Goal: Task Accomplishment & Management: Complete application form

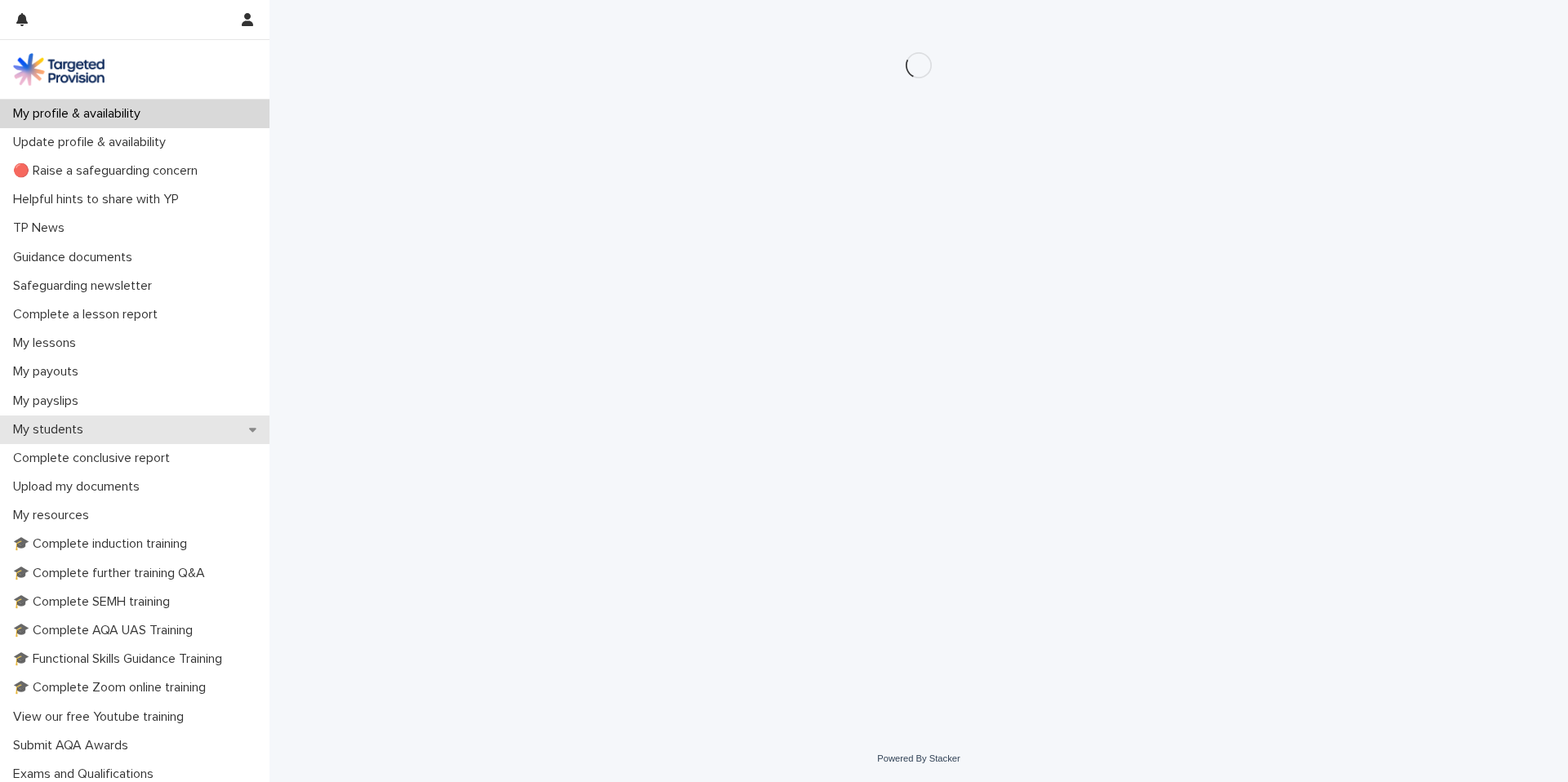
click at [105, 425] on div "My students" at bounding box center [135, 429] width 270 height 28
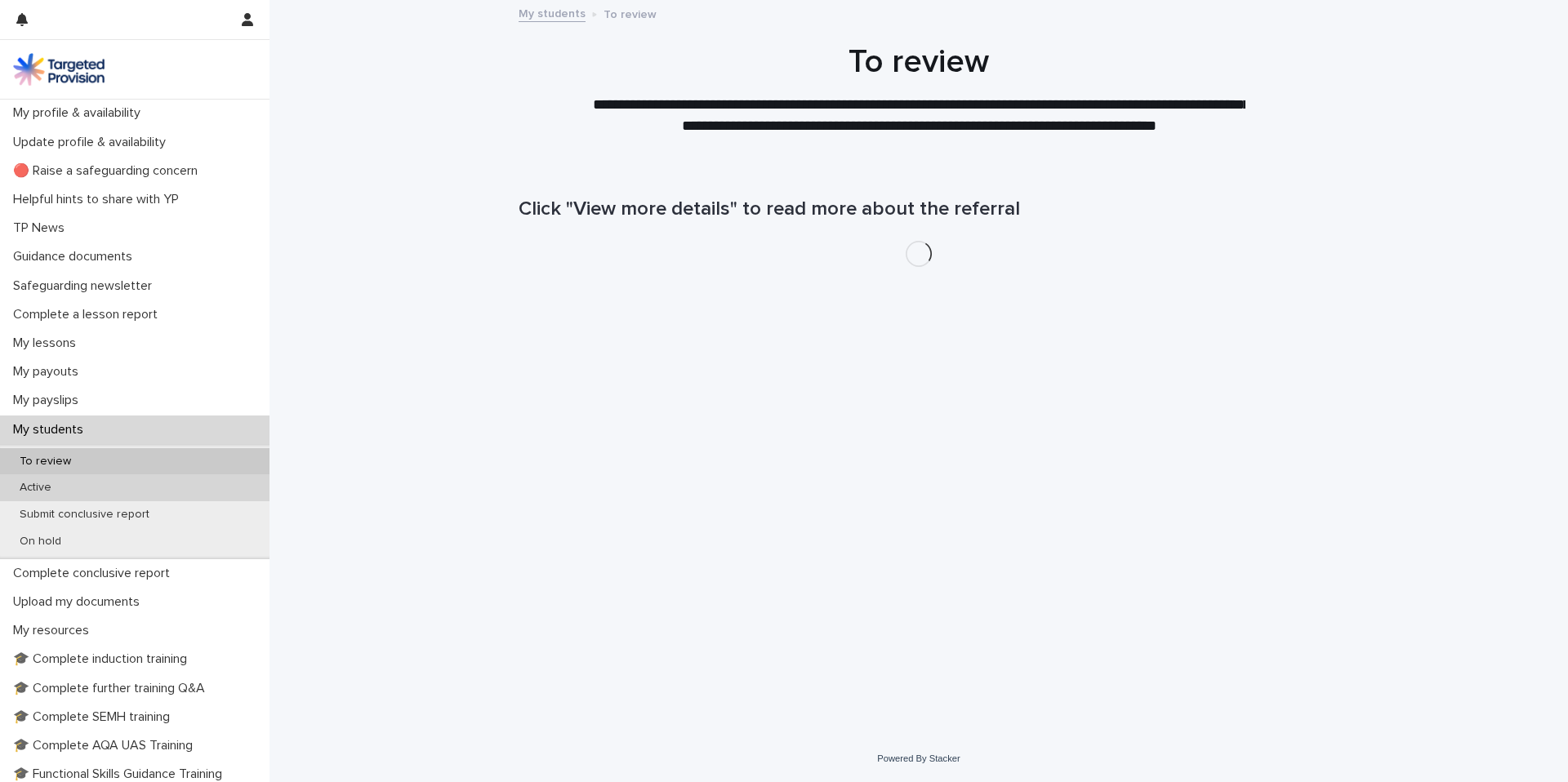
click at [86, 487] on div "Active" at bounding box center [135, 487] width 270 height 27
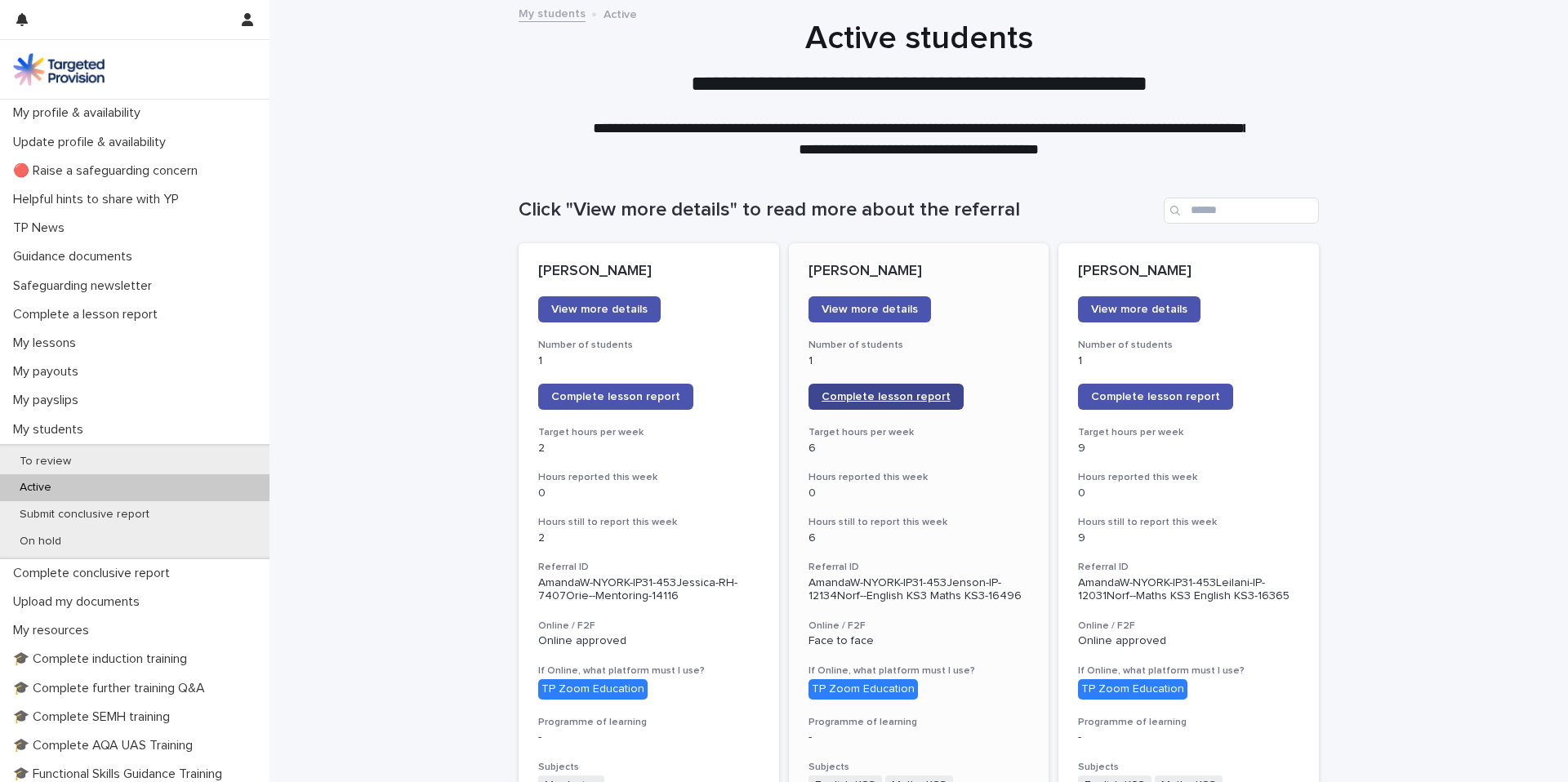
click at [900, 395] on span "Complete lesson report" at bounding box center [886, 397] width 129 height 11
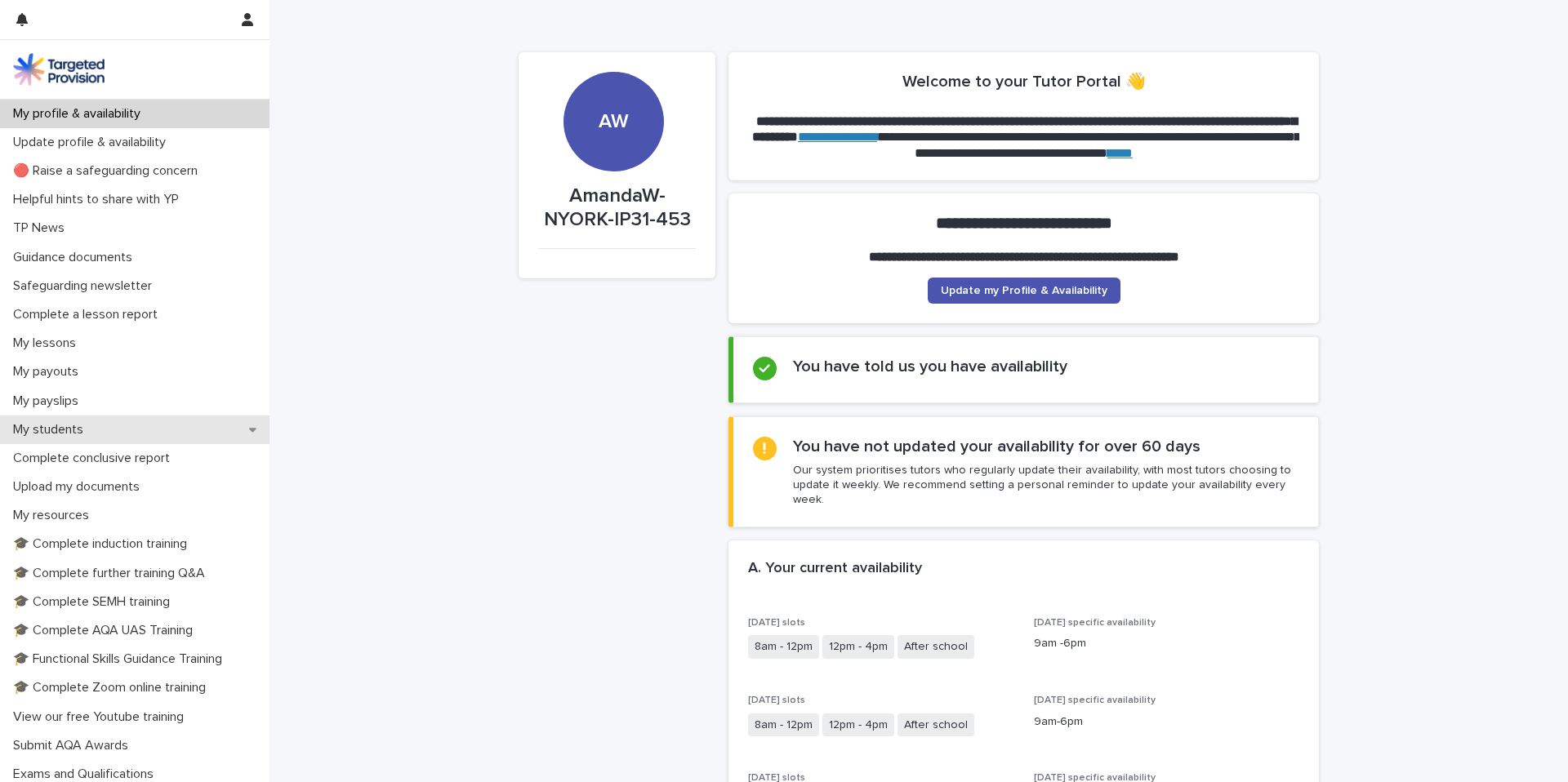
click at [106, 438] on div "My students" at bounding box center [135, 429] width 270 height 28
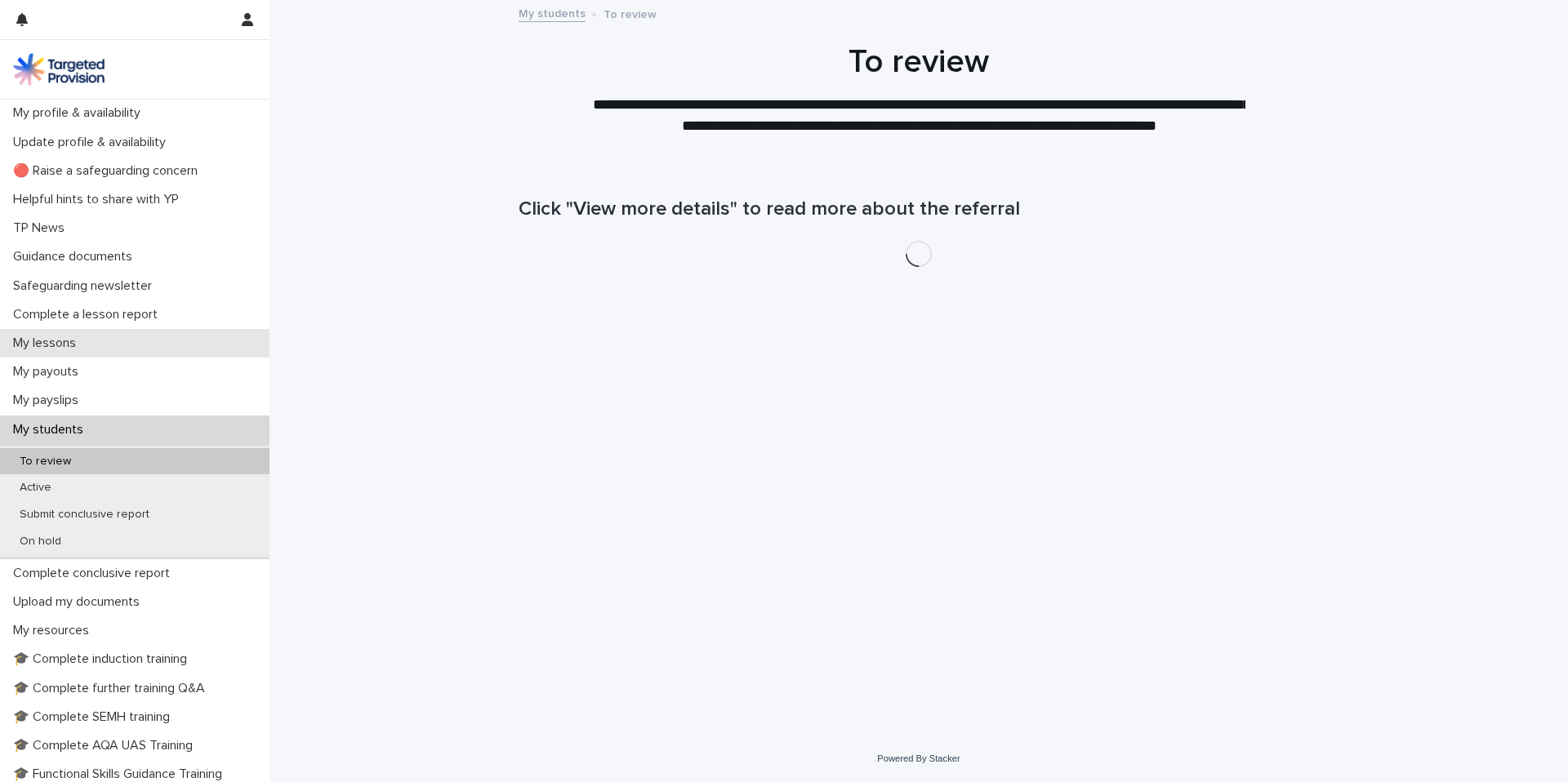
click at [80, 343] on p "My lessons" at bounding box center [48, 343] width 83 height 16
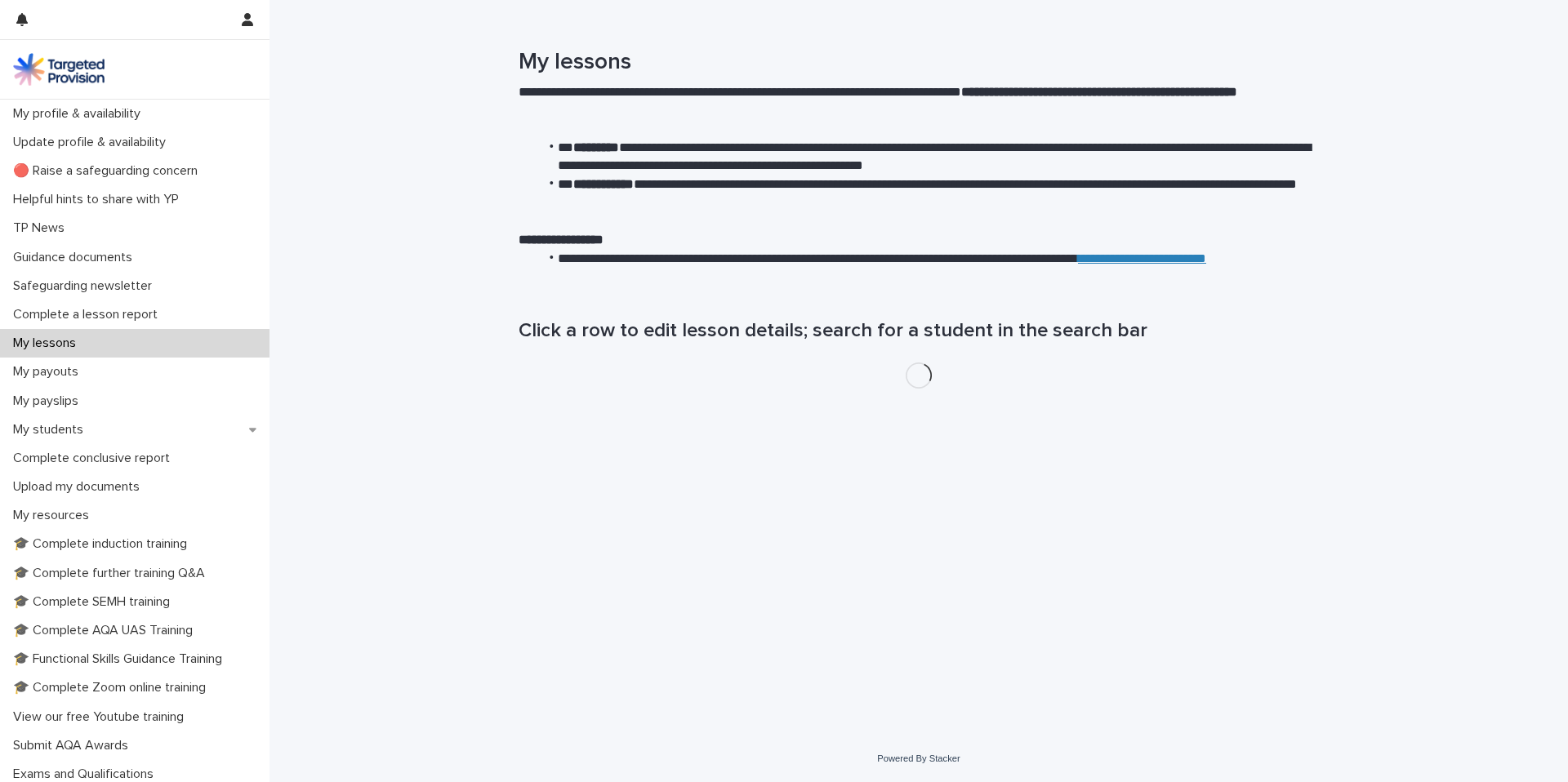
click at [87, 344] on p "My lessons" at bounding box center [48, 343] width 83 height 16
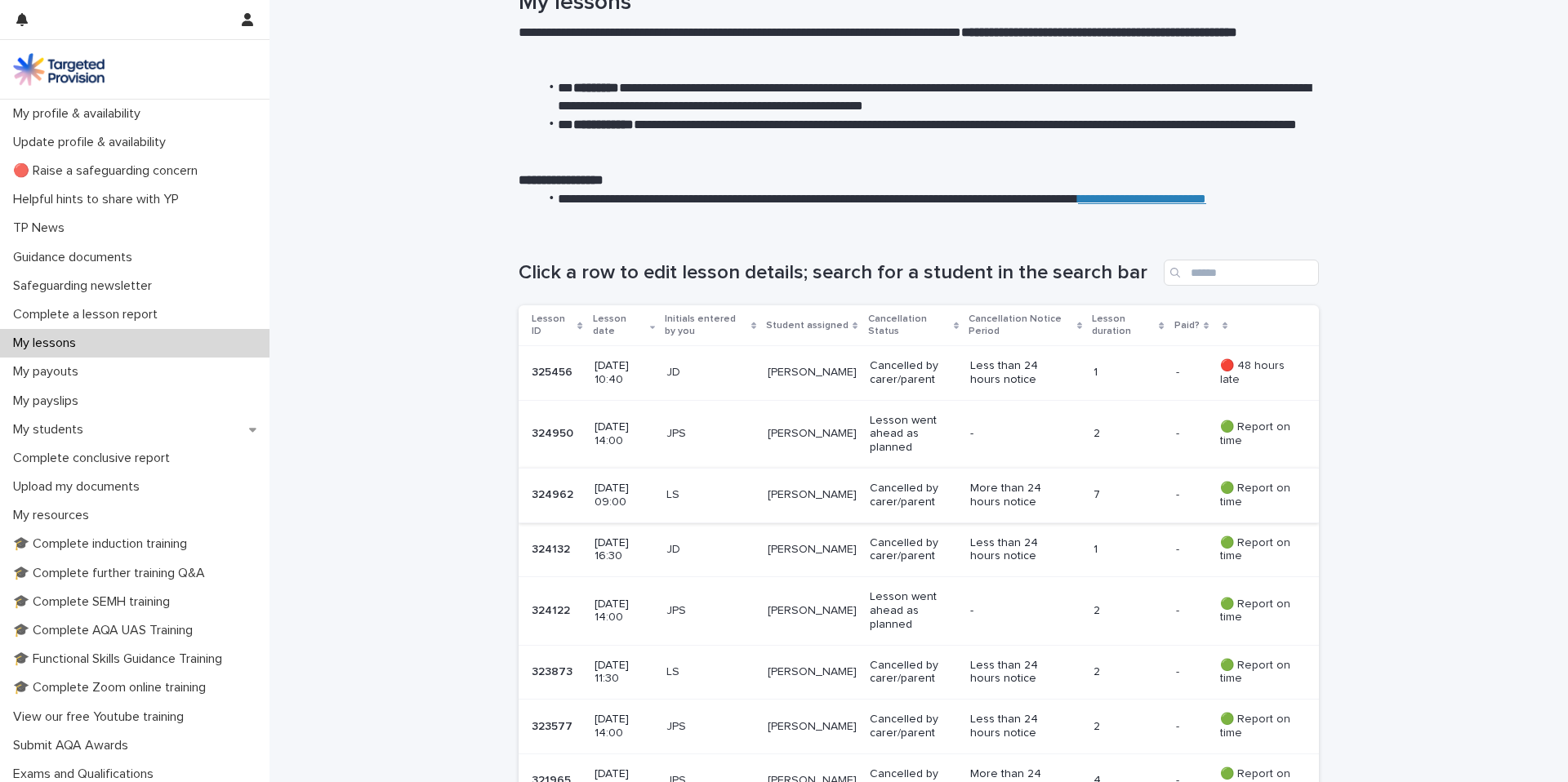
scroll to position [61, 0]
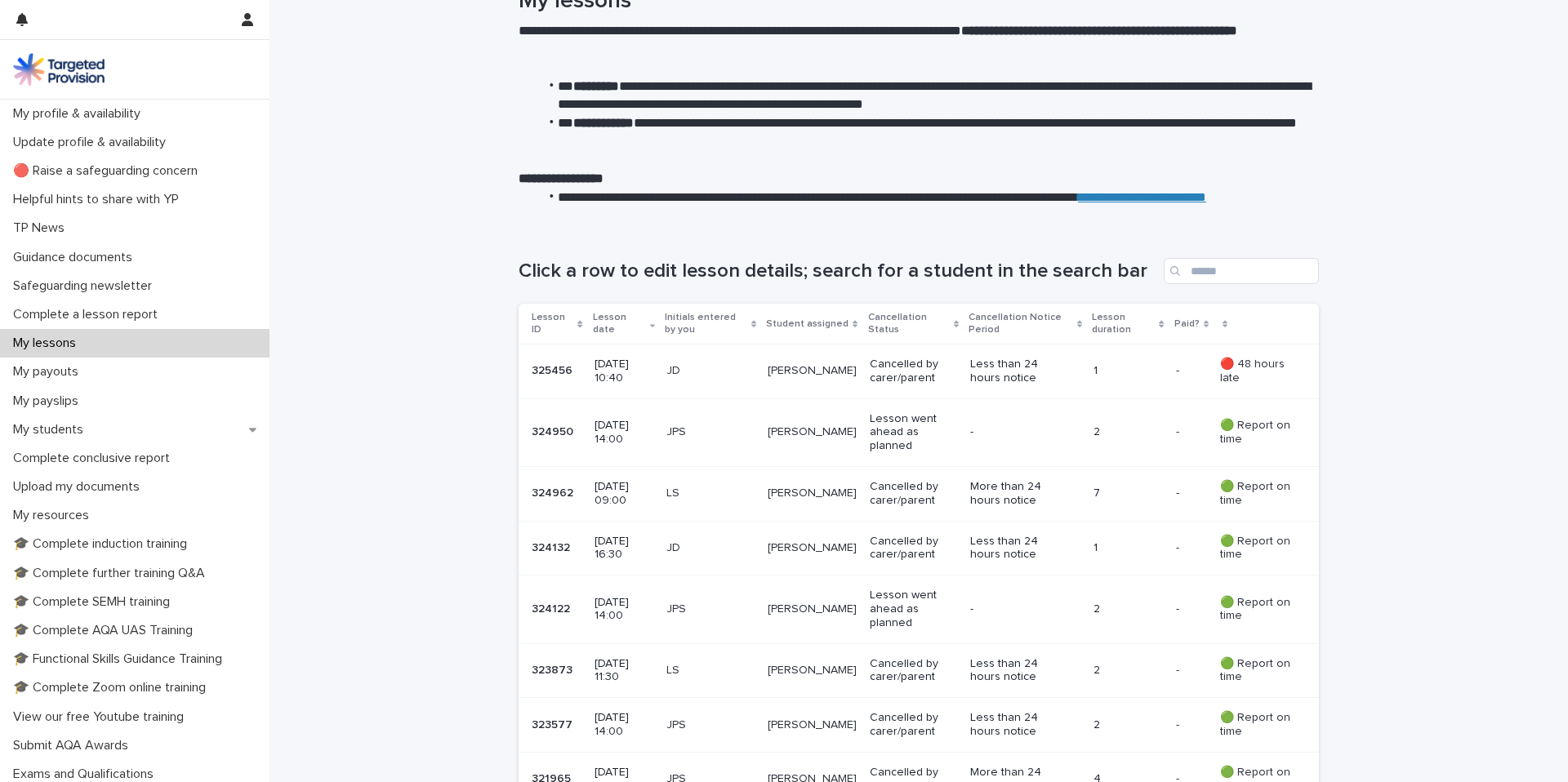
click at [944, 438] on p "Lesson went ahead as planned" at bounding box center [913, 433] width 87 height 41
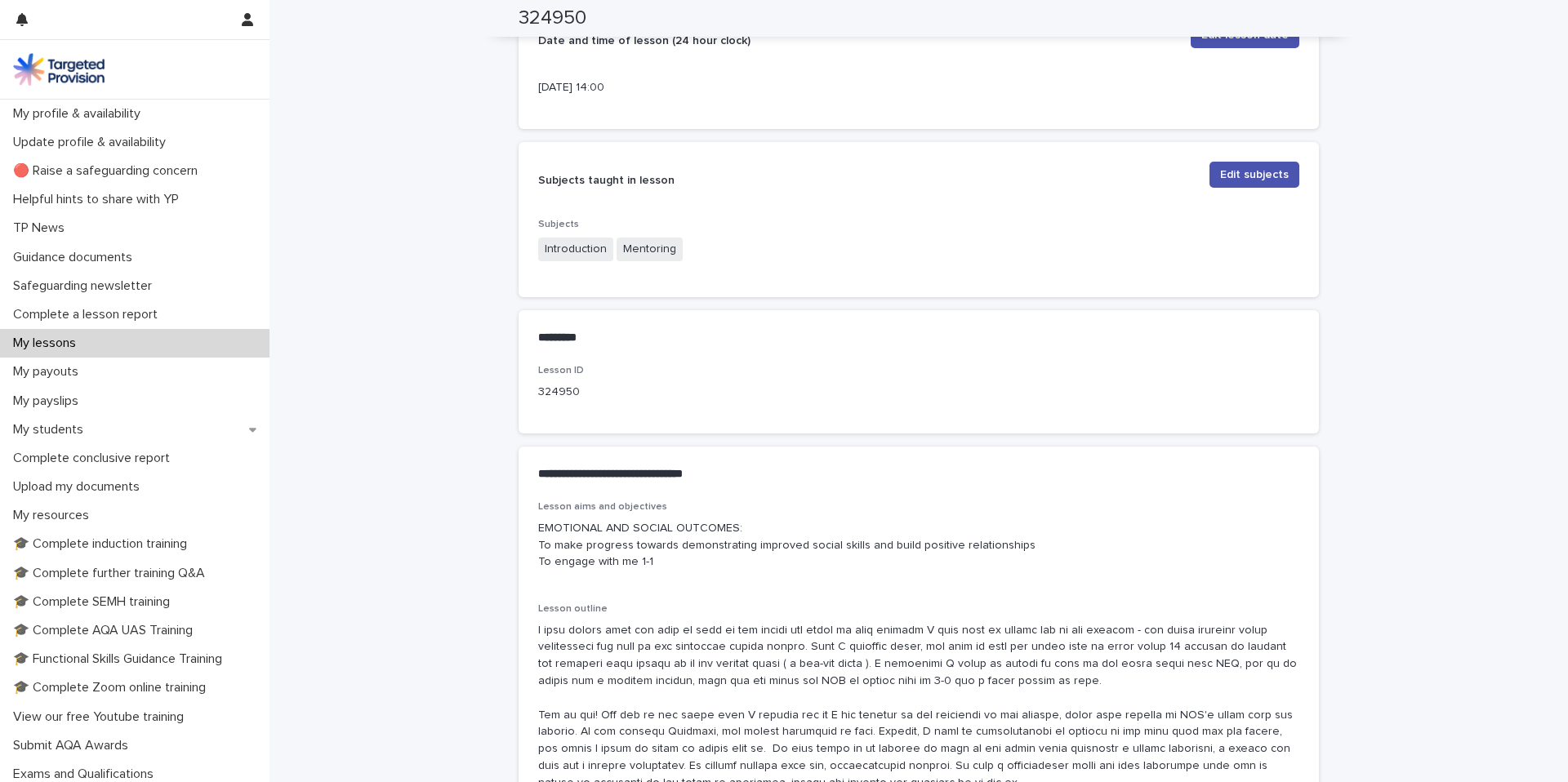
scroll to position [547, 0]
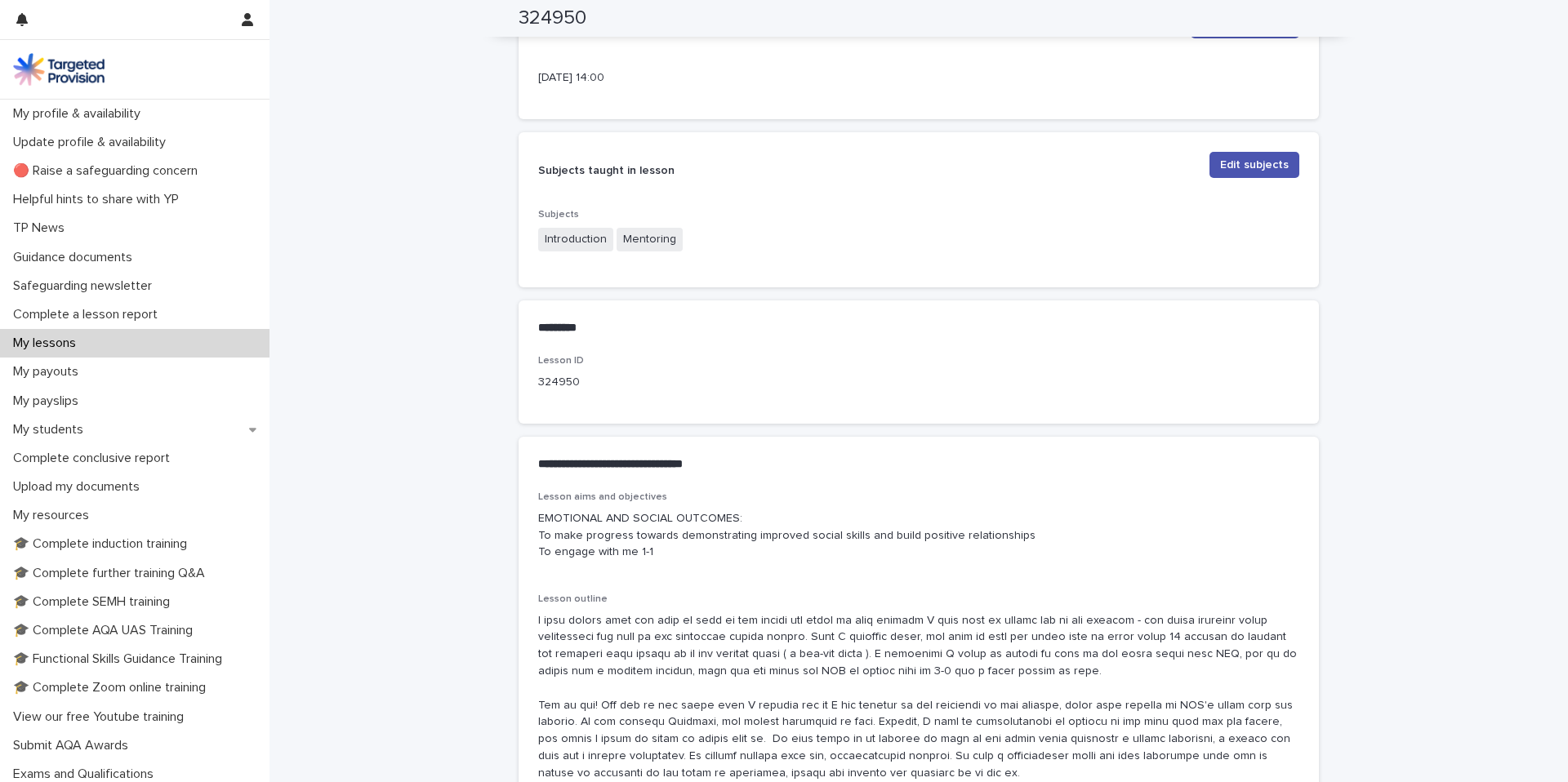
drag, startPoint x: 662, startPoint y: 567, endPoint x: 536, endPoint y: 534, distance: 130.2
click at [536, 534] on div "Lesson aims and objectives EMOTIONAL AND SOCIAL OUTCOMES: To make progress towa…" at bounding box center [919, 703] width 801 height 424
copy p "EMOTIONAL AND SOCIAL OUTCOMES: To make progress towards demonstrating improved …"
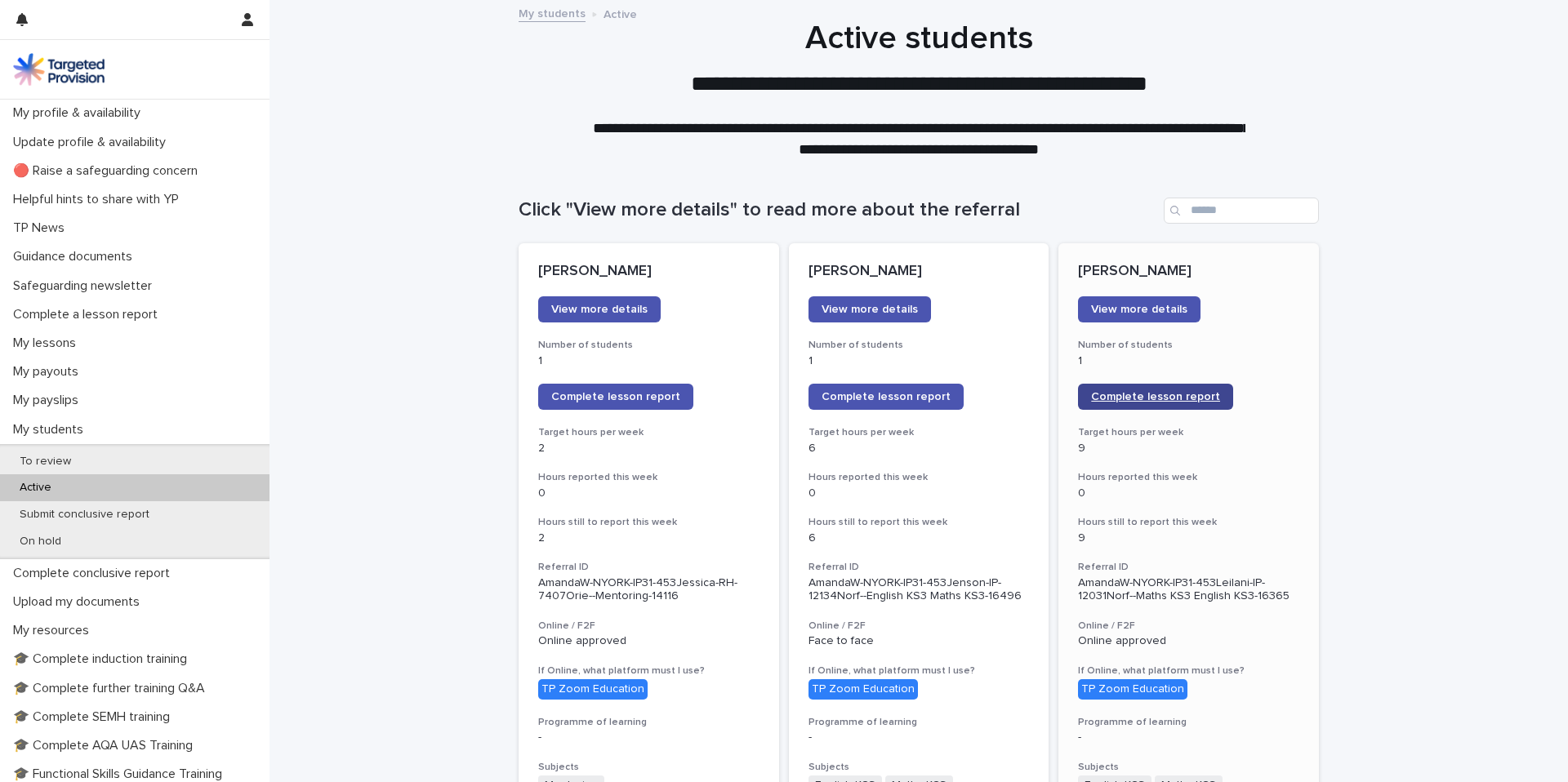
click at [1161, 399] on span "Complete lesson report" at bounding box center [1155, 397] width 129 height 11
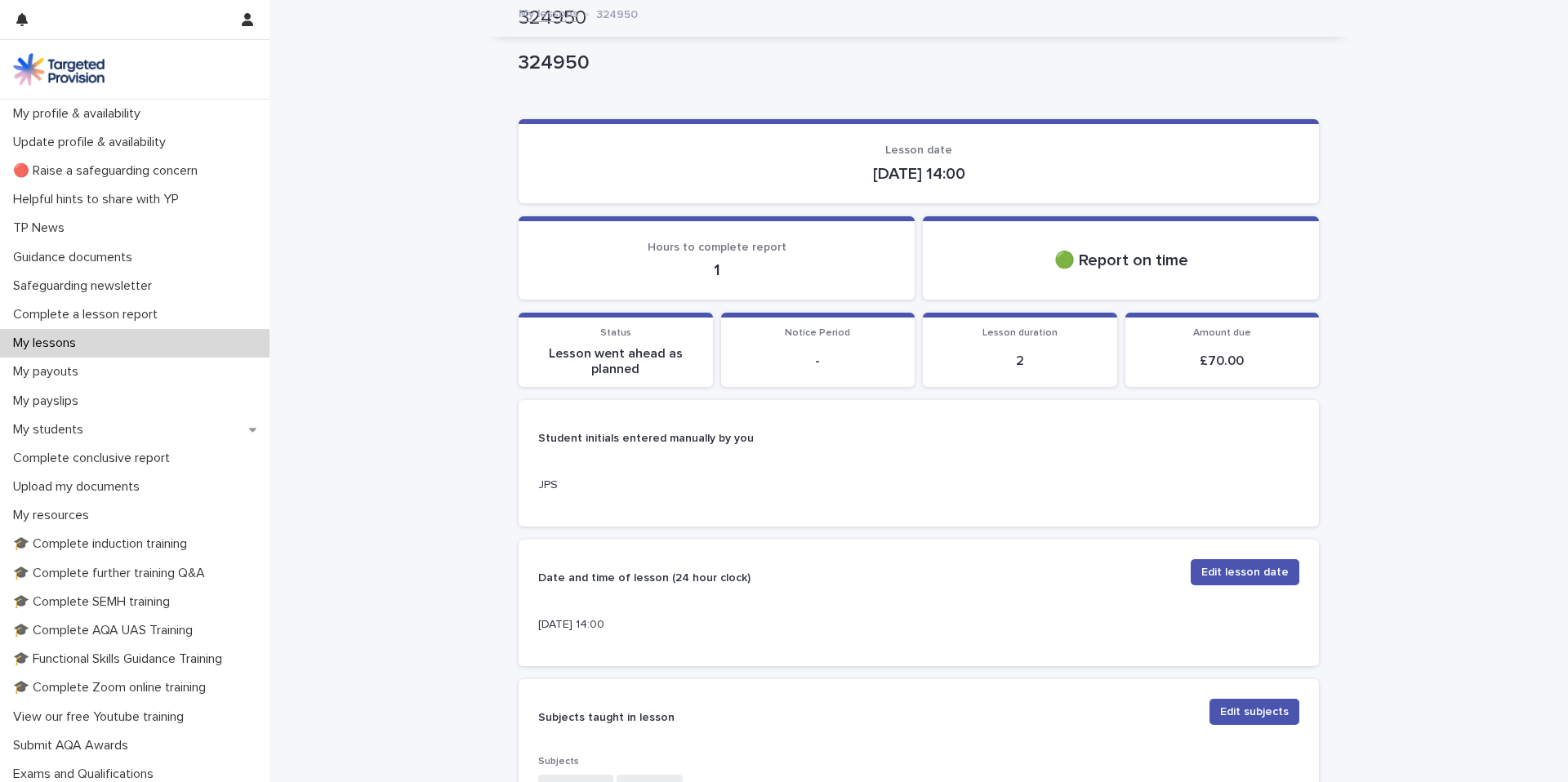
scroll to position [547, 0]
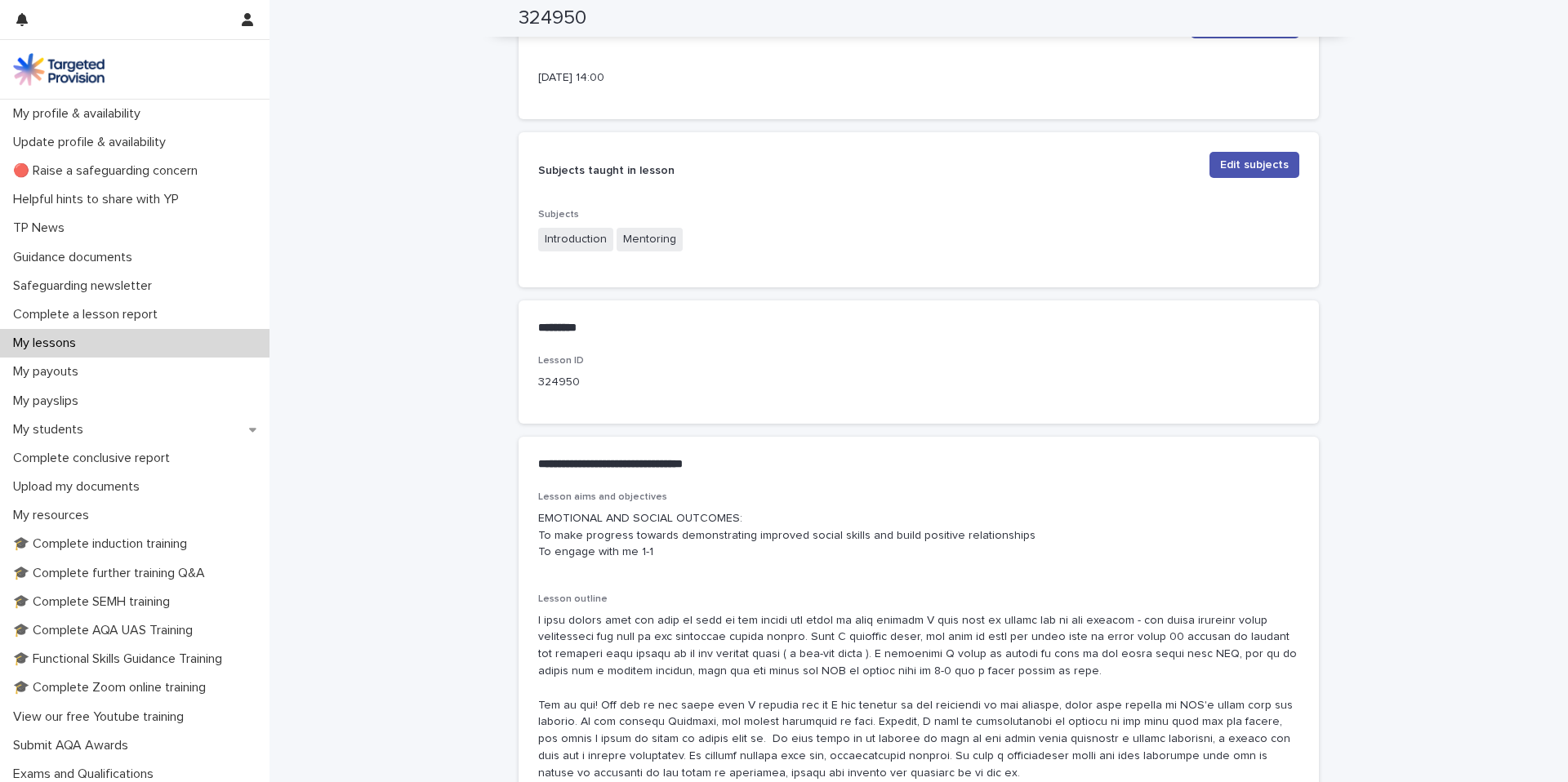
click at [721, 471] on p "**********" at bounding box center [915, 465] width 755 height 17
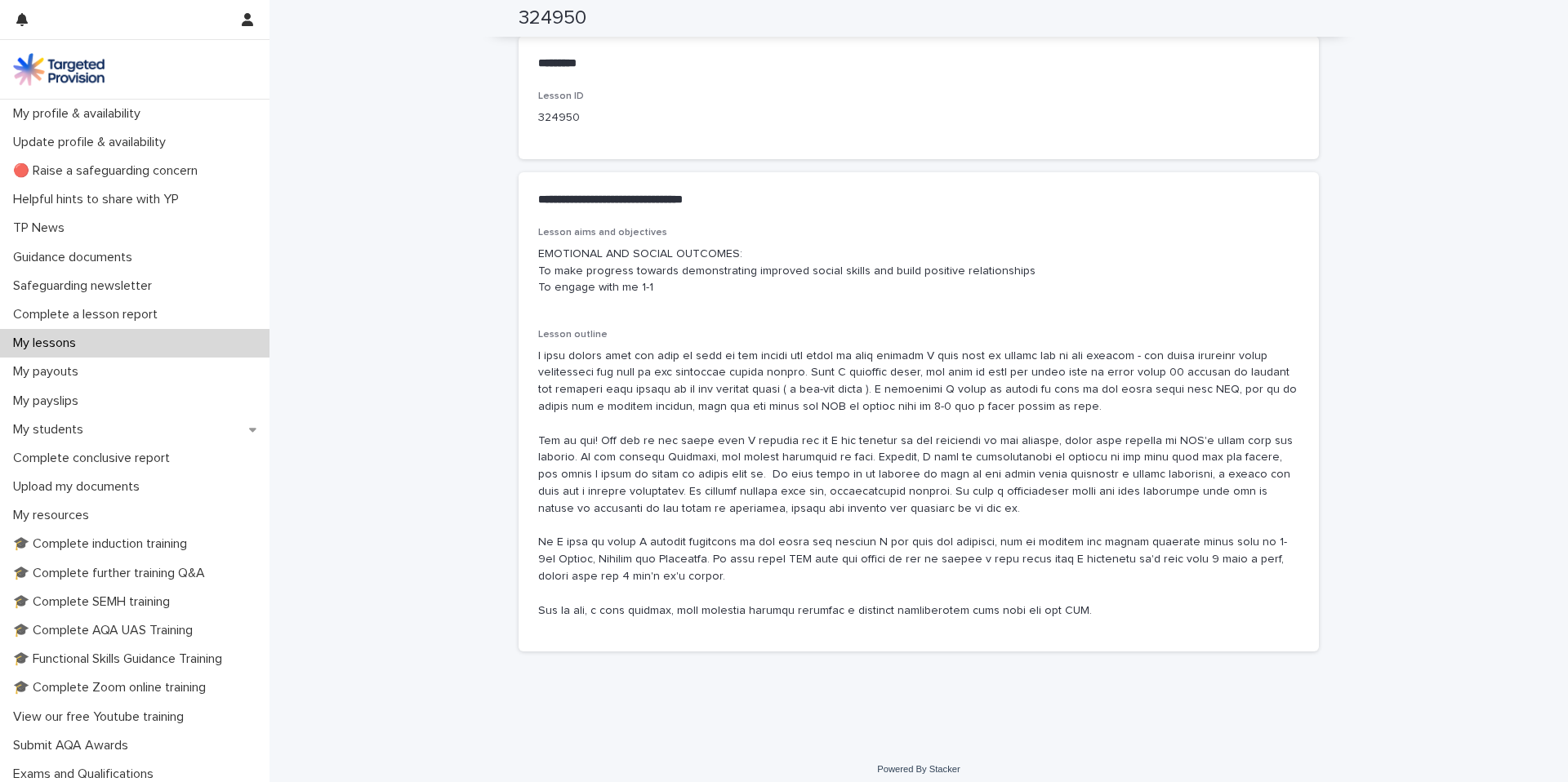
scroll to position [840, 0]
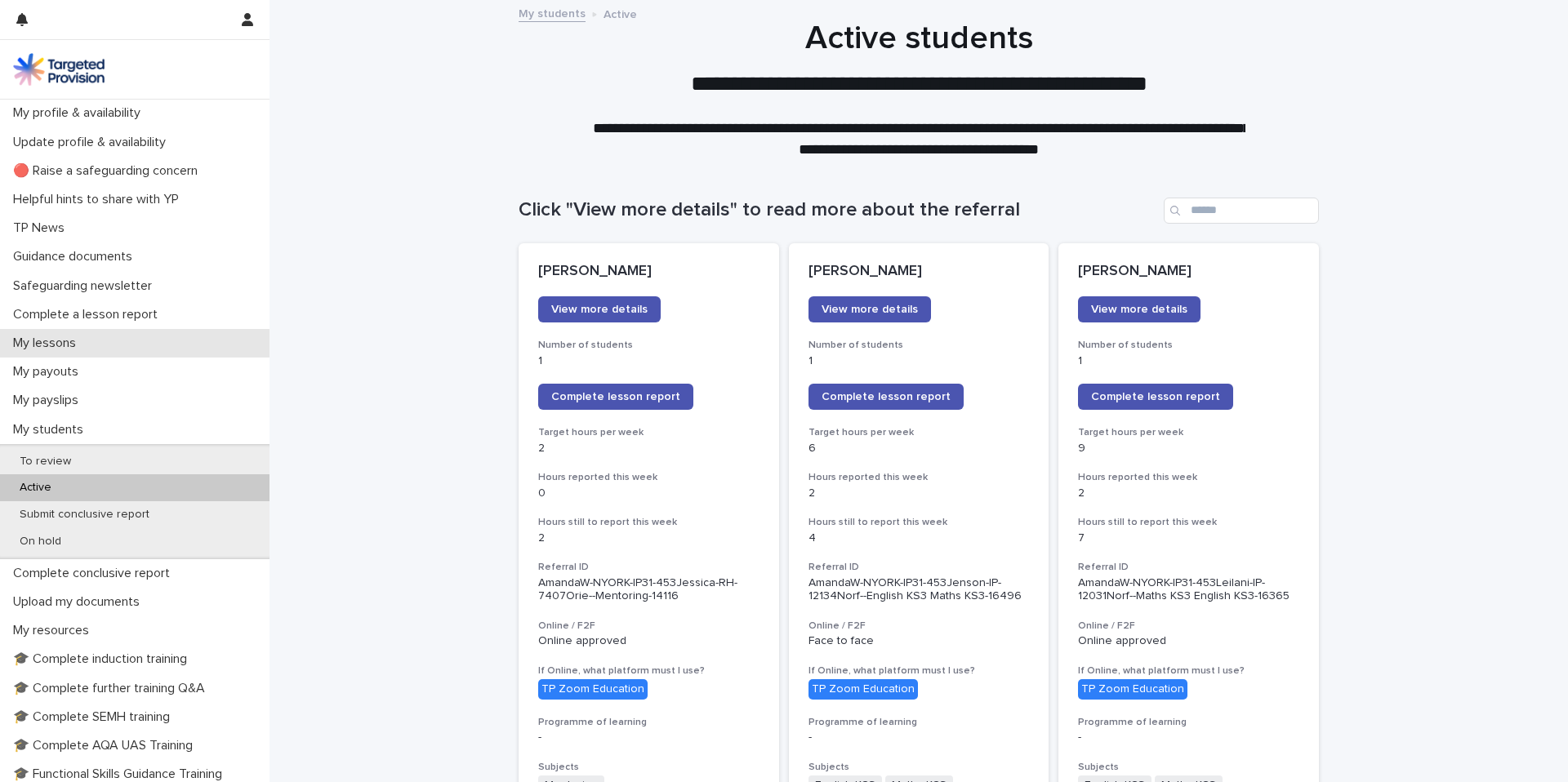
click at [107, 343] on div "My lessons" at bounding box center [135, 343] width 270 height 28
